Goal: Find specific page/section: Find specific page/section

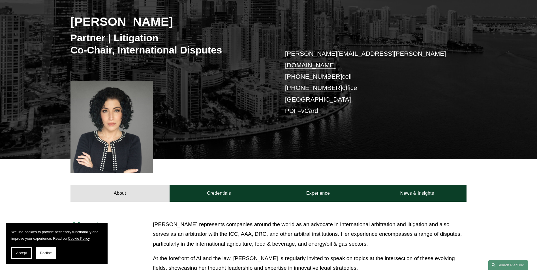
scroll to position [113, 0]
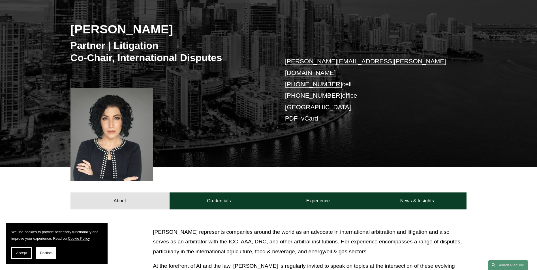
scroll to position [71, 0]
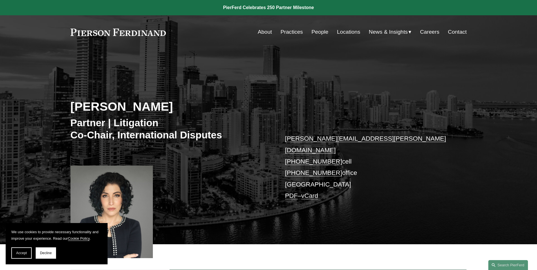
click at [346, 32] on link "Locations" at bounding box center [348, 32] width 23 height 11
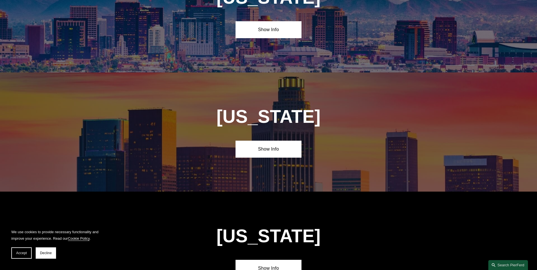
scroll to position [311, 0]
